Goal: Information Seeking & Learning: Check status

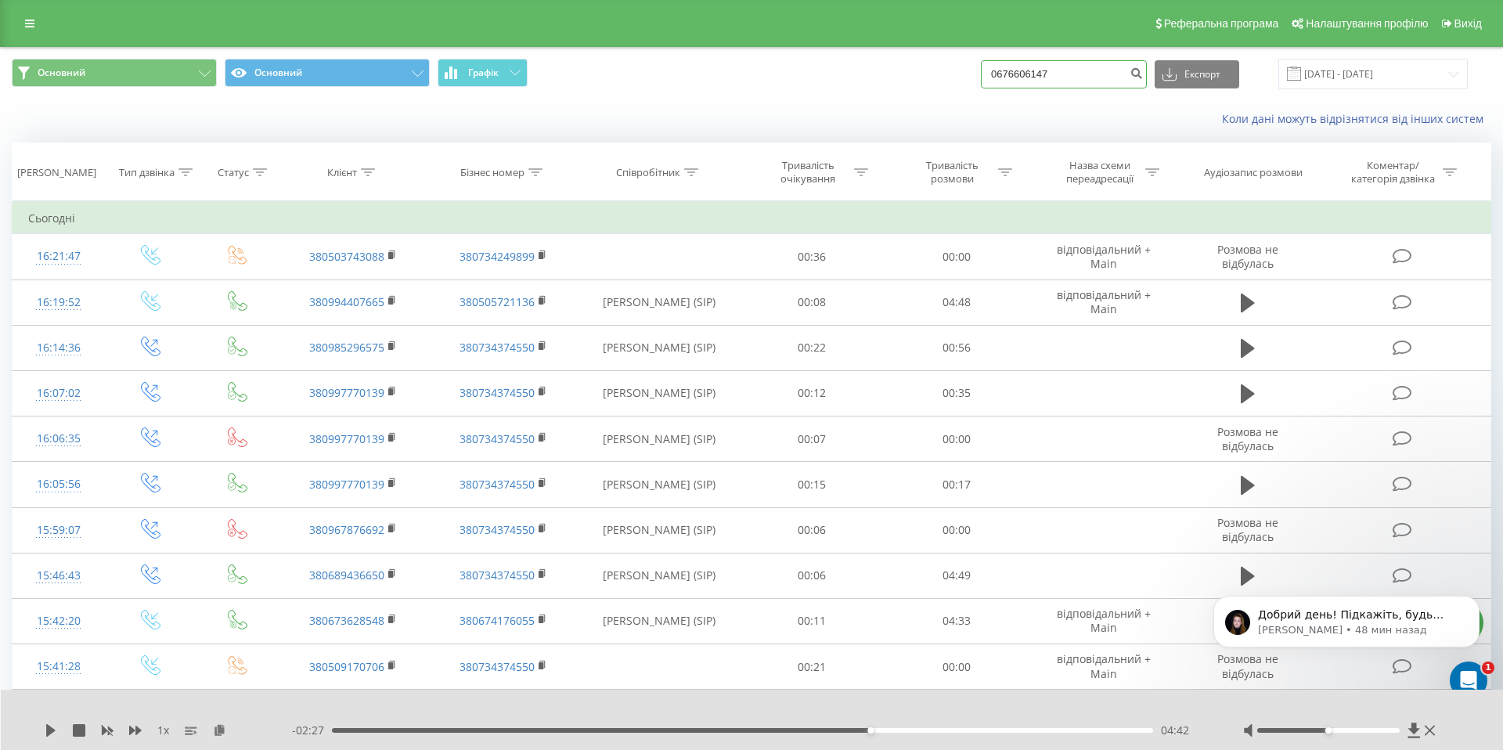
click at [1085, 77] on input "0676606147" at bounding box center [1064, 74] width 166 height 28
paste input "[PHONE_NUMBER]"
type input "0689436650"
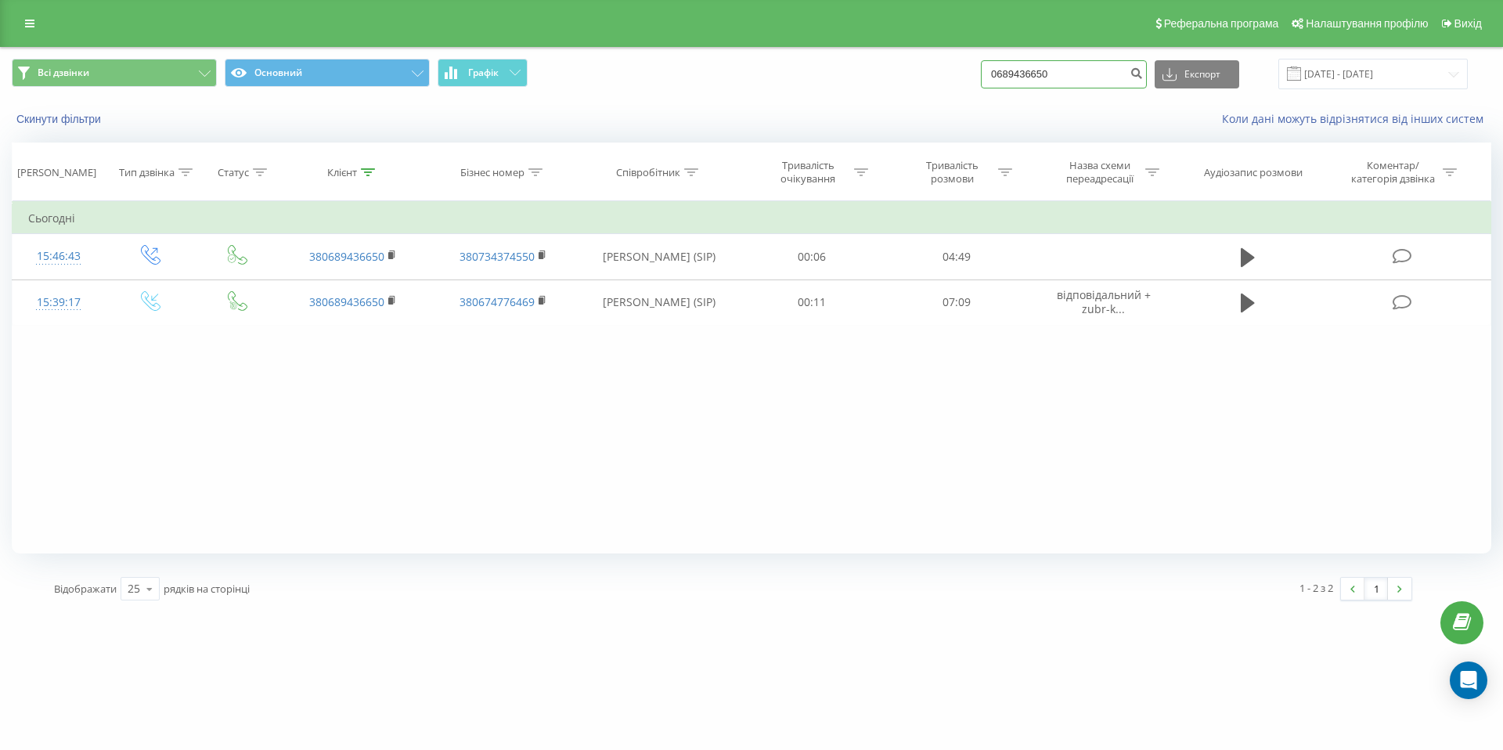
click at [1085, 65] on input "0689436650" at bounding box center [1064, 74] width 166 height 28
paste input "38 (067) 442-00-92"
type input "0674420092"
click at [1118, 64] on input "0674420092" at bounding box center [1064, 74] width 166 height 28
paste input "[PHONE_NUMBER]"
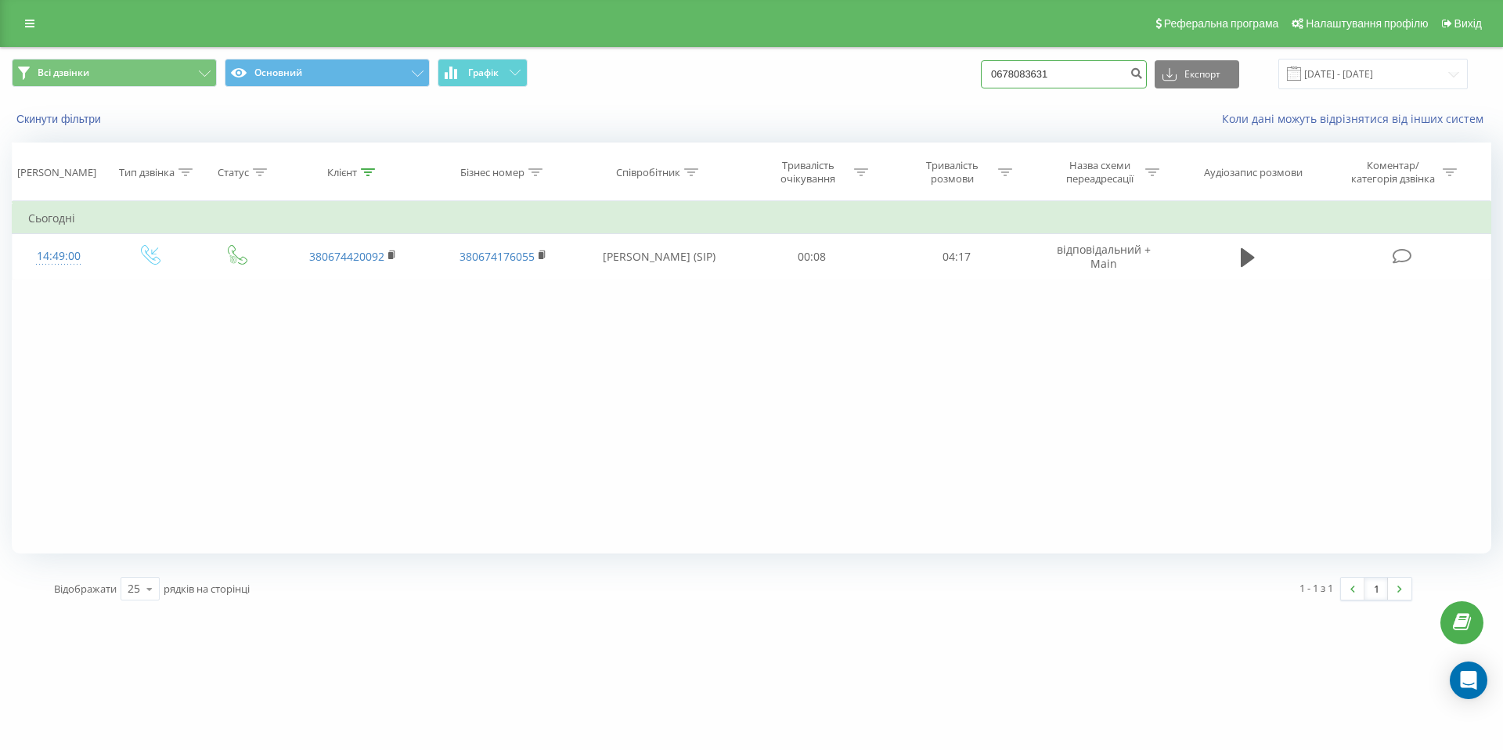
type input "0678083631"
click at [1065, 70] on input "0678083631" at bounding box center [1064, 74] width 166 height 28
paste input "38 (093) 096-26-84"
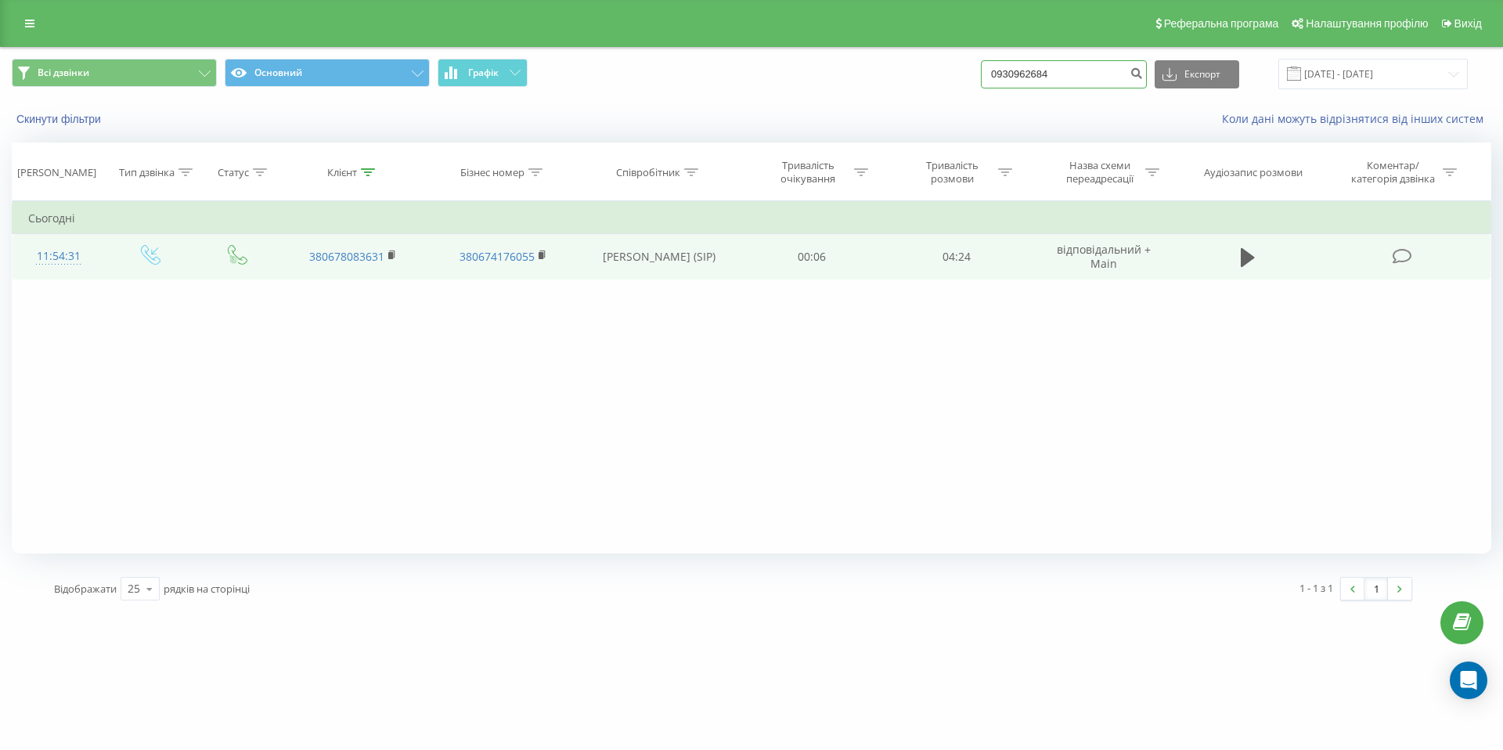
type input "0930962684"
